Goal: Find specific page/section: Find specific page/section

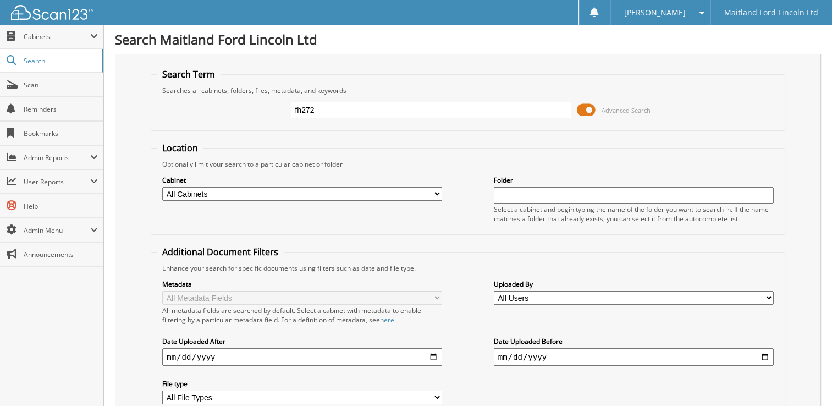
type input "fh272"
click at [345, 137] on form "Search Term Searches all cabinets, folders, files, metadata, and keywords fh272…" at bounding box center [468, 264] width 635 height 393
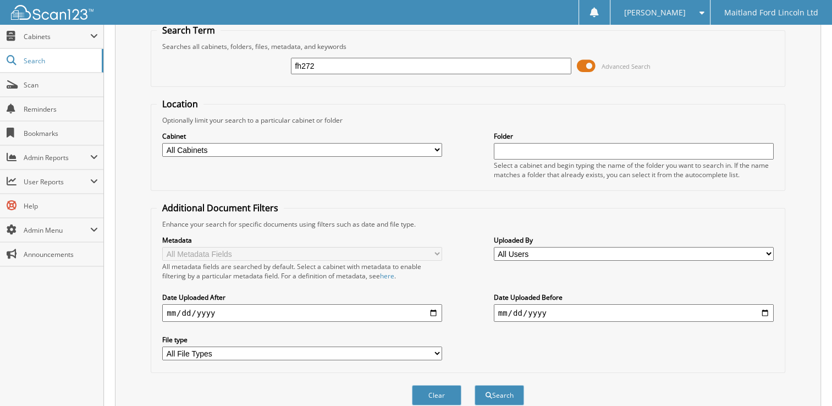
scroll to position [83, 0]
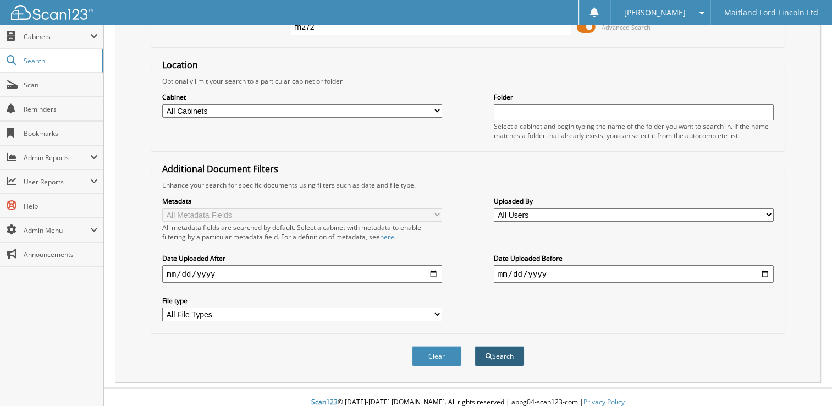
click at [497, 346] on button "Search" at bounding box center [500, 356] width 50 height 20
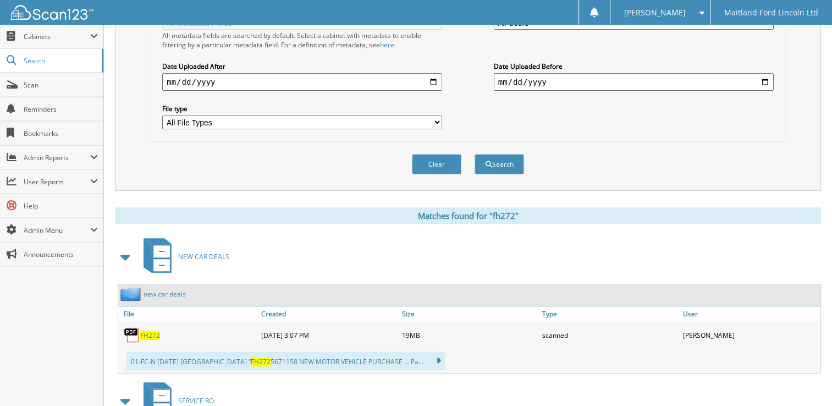
scroll to position [400, 0]
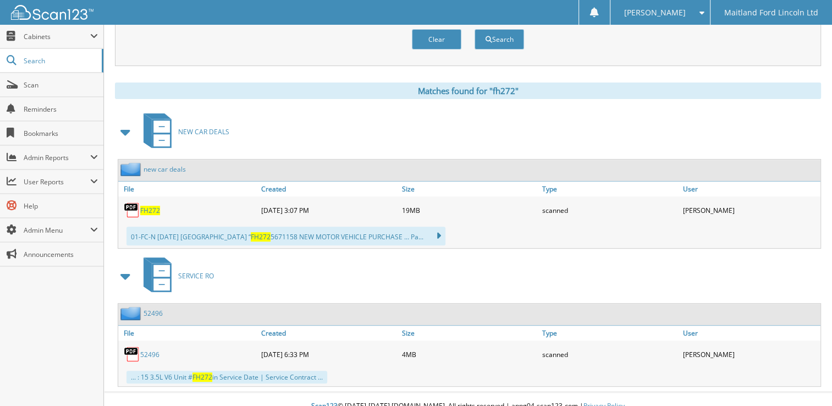
click at [146, 206] on span "FH272" at bounding box center [150, 210] width 20 height 9
